Goal: Complete application form

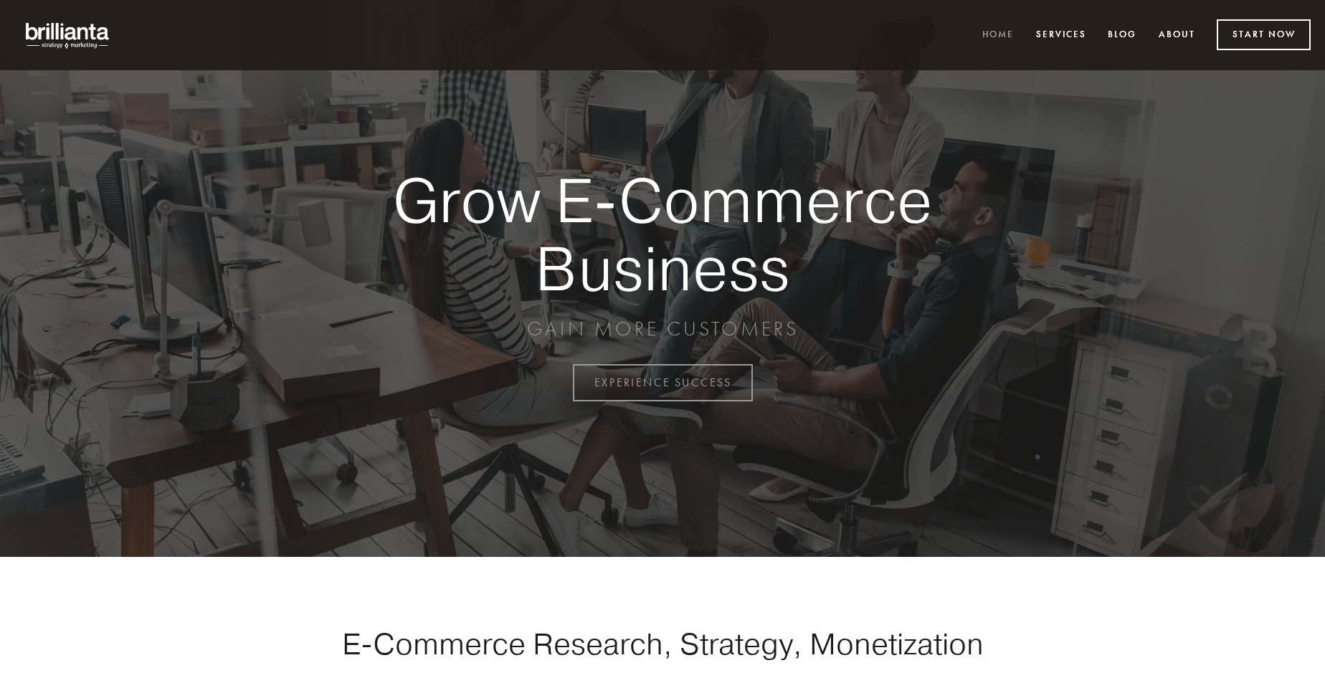
scroll to position [3758, 0]
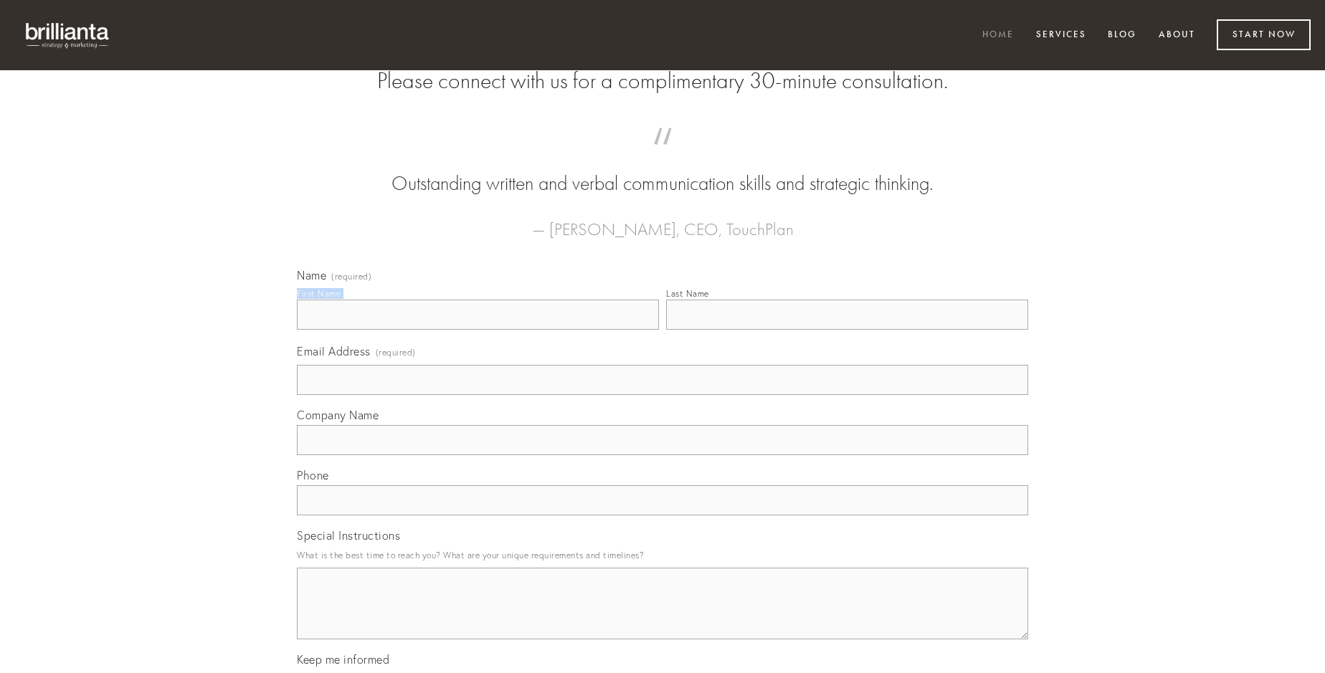
type input "[PERSON_NAME]"
click at [847, 330] on input "Last Name" at bounding box center [847, 315] width 362 height 30
type input "[PERSON_NAME]"
click at [662, 395] on input "Email Address (required)" at bounding box center [662, 380] width 731 height 30
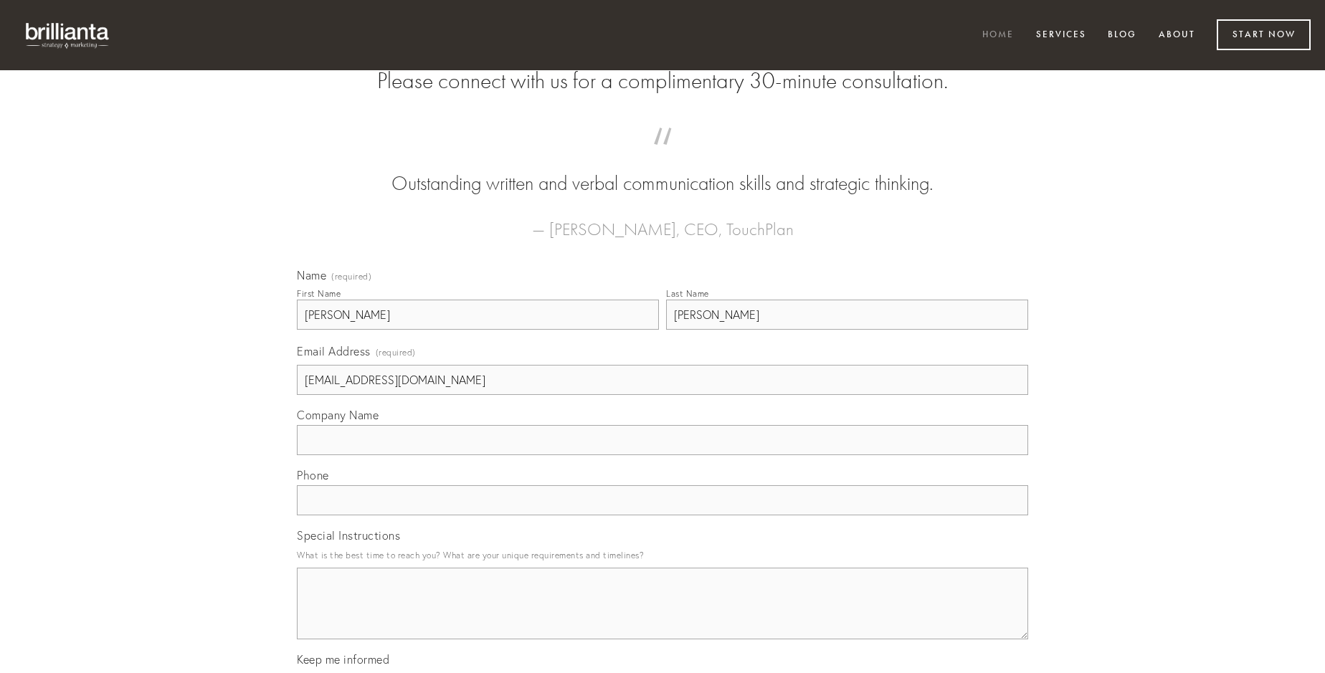
type input "[EMAIL_ADDRESS][DOMAIN_NAME]"
click at [662, 455] on input "Company Name" at bounding box center [662, 440] width 731 height 30
type input "accendo"
click at [662, 515] on input "text" at bounding box center [662, 500] width 731 height 30
click at [662, 617] on textarea "Special Instructions" at bounding box center [662, 604] width 731 height 72
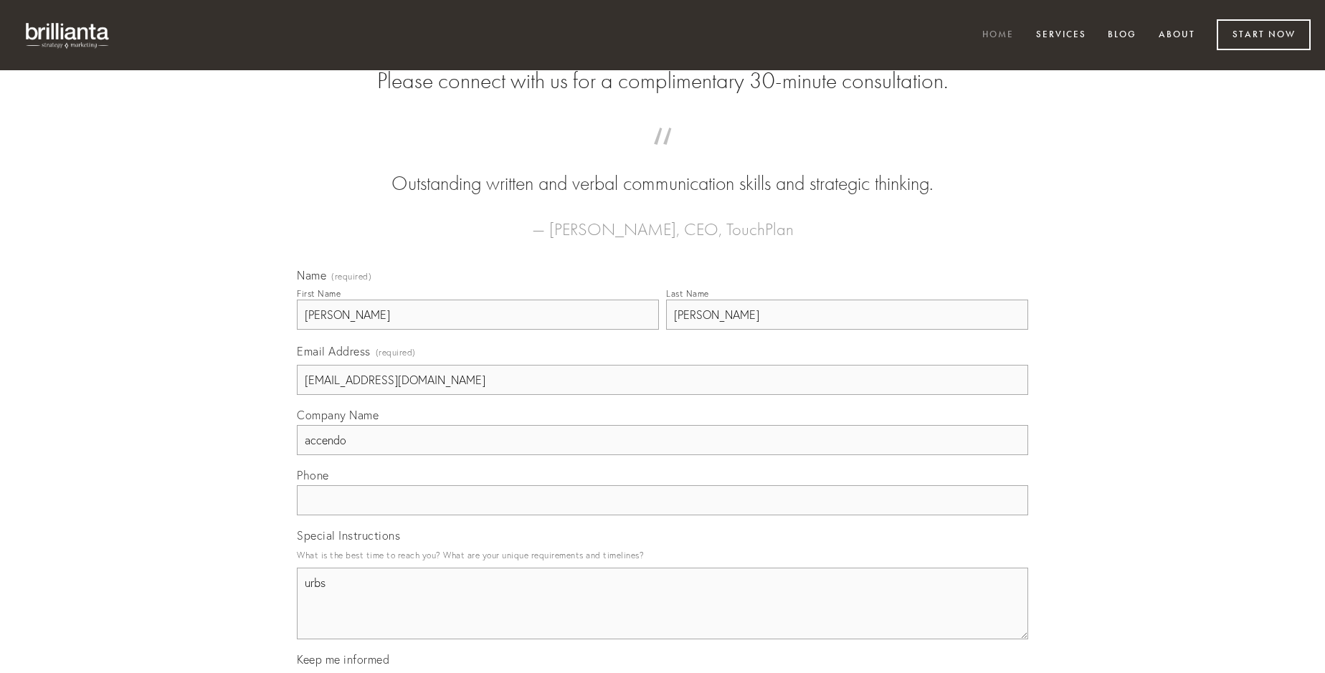
type textarea "urbs"
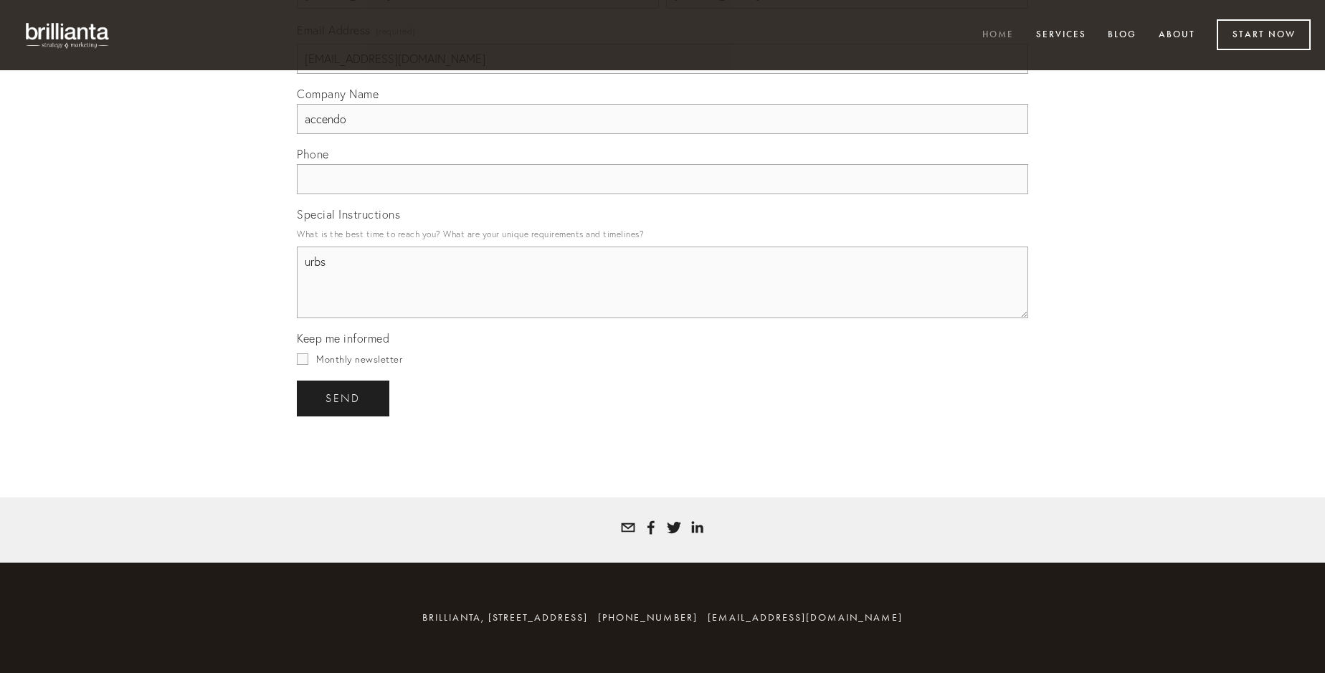
click at [344, 398] on span "send" at bounding box center [342, 398] width 35 height 13
